Goal: Information Seeking & Learning: Learn about a topic

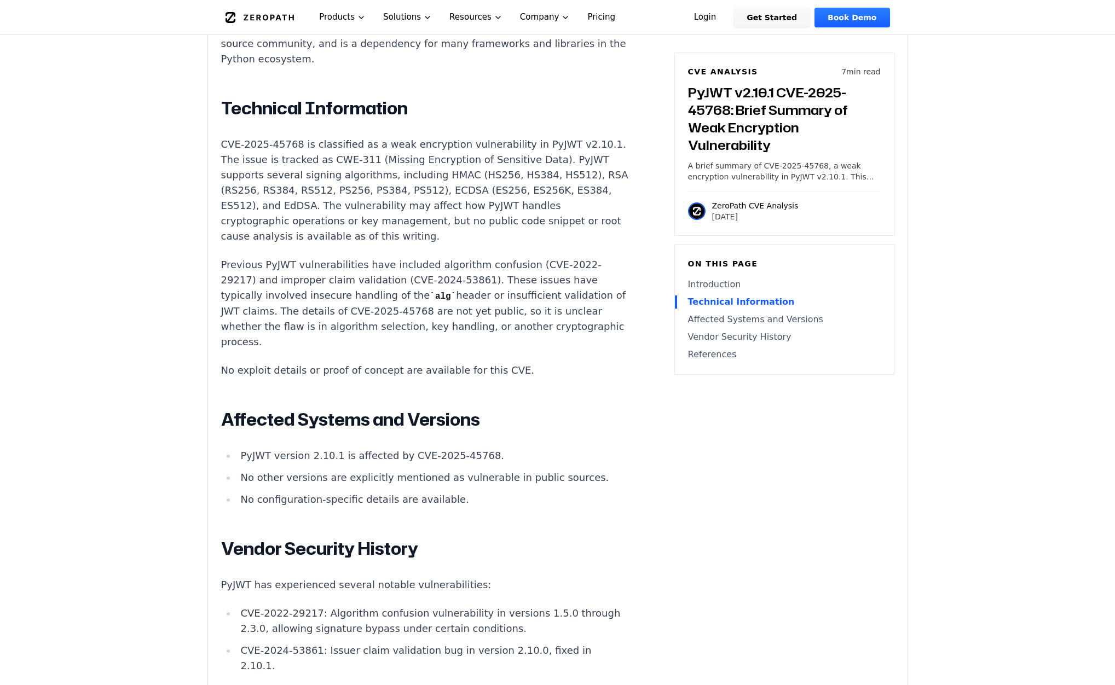
scroll to position [912, 0]
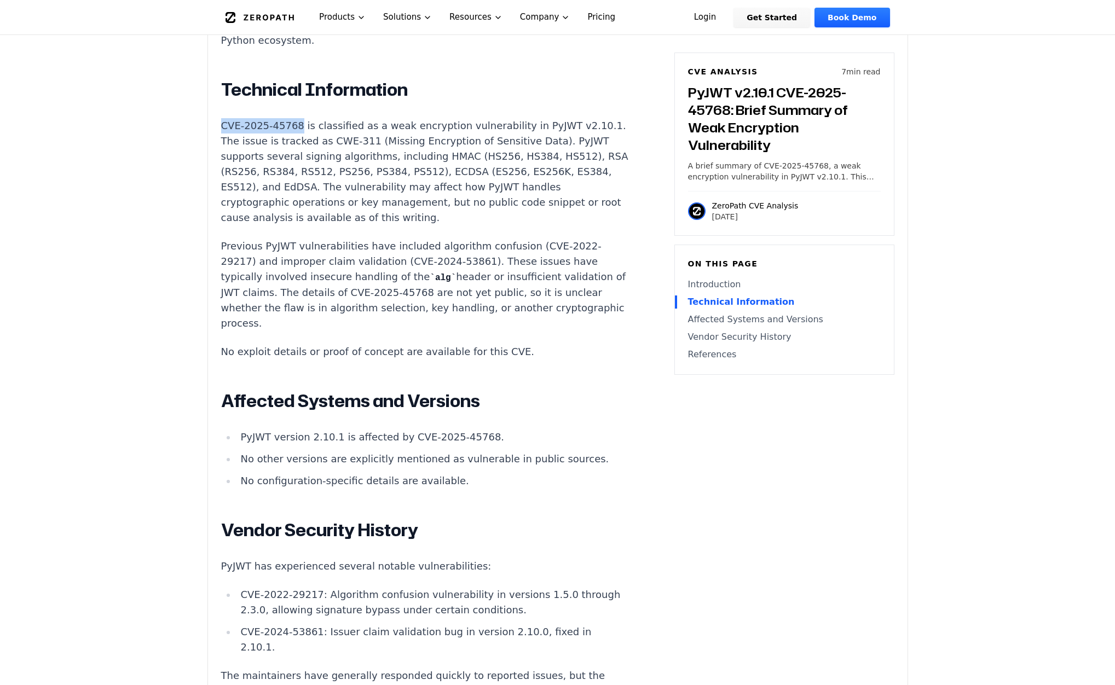
drag, startPoint x: 234, startPoint y: 94, endPoint x: 293, endPoint y: 94, distance: 59.1
click at [293, 118] on p "CVE-2025-45768 is classified as a weak encryption vulnerability in PyJWT v2.10.…" at bounding box center [424, 171] width 407 height 107
copy p "CVE-2025-45768"
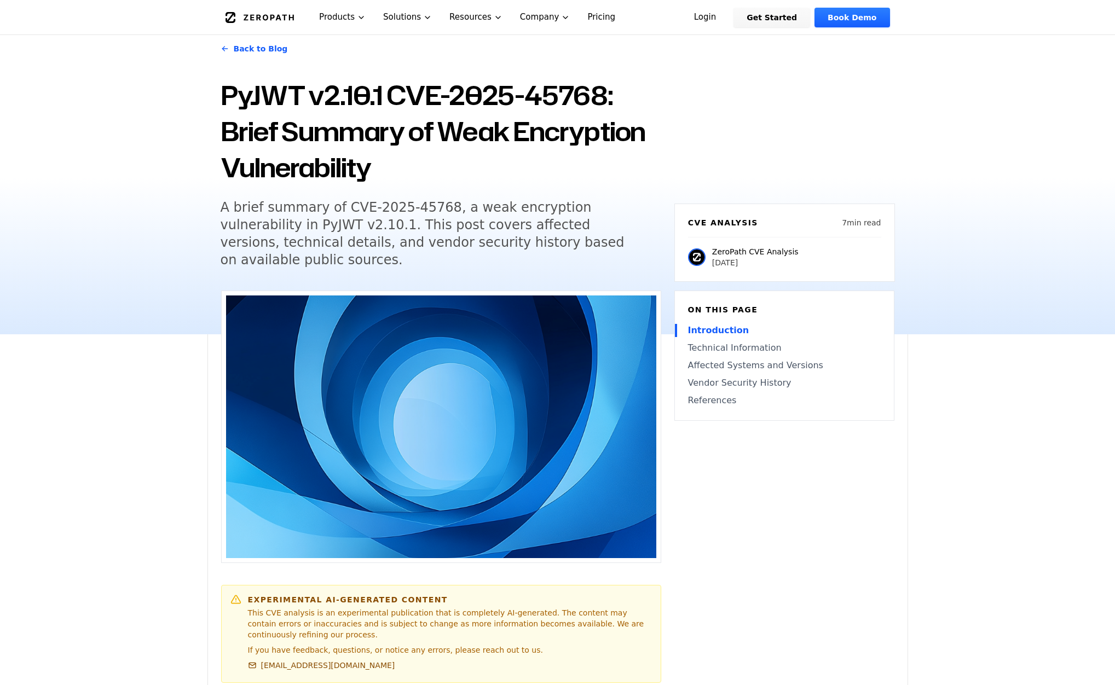
scroll to position [0, 0]
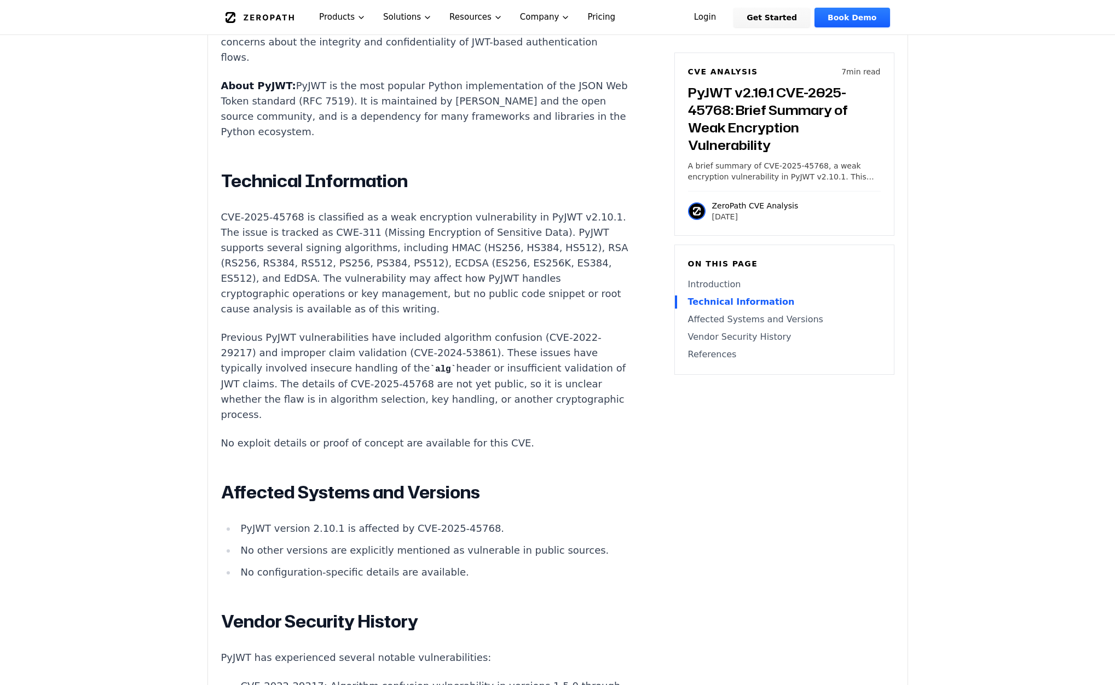
scroll to position [839, 0]
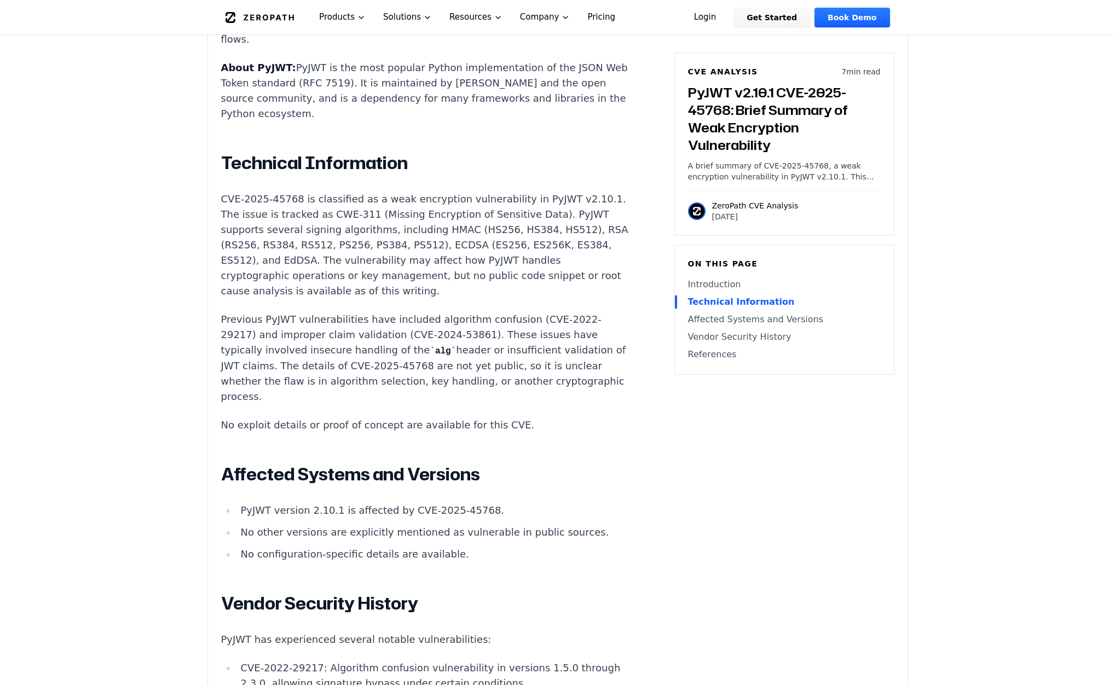
click at [971, 85] on main "How ZeroPath Works Learn the technical details of how ZeroPath works under the …" at bounding box center [557, 642] width 1115 height 2962
